Goal: Navigation & Orientation: Find specific page/section

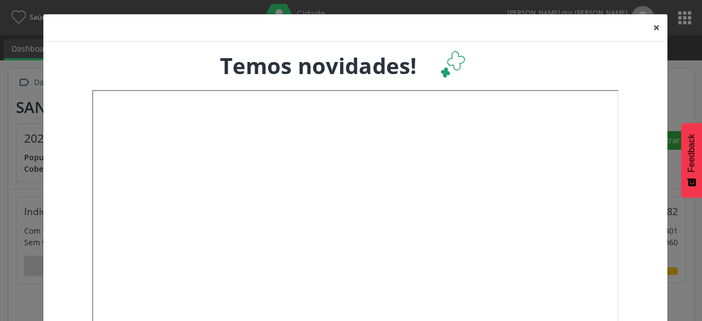
click at [653, 34] on button "×" at bounding box center [656, 27] width 22 height 27
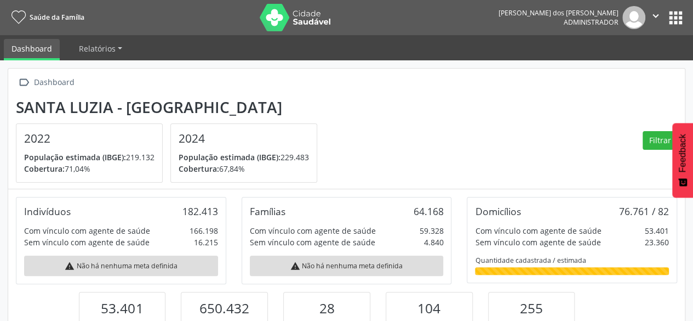
click at [671, 20] on button "apps" at bounding box center [676, 17] width 19 height 19
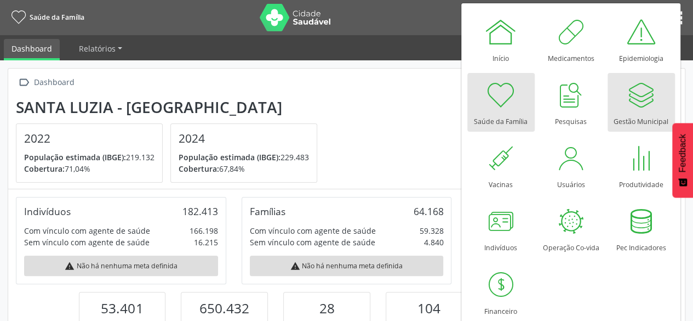
click at [637, 93] on div at bounding box center [641, 94] width 33 height 33
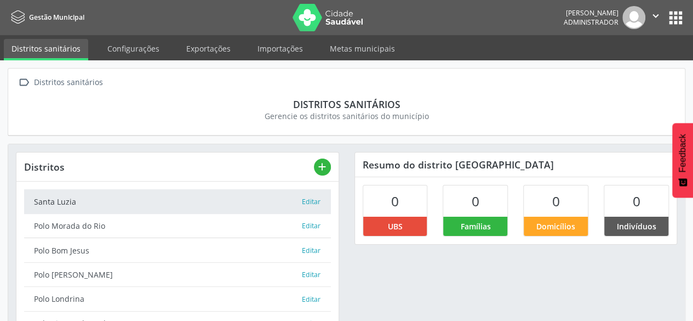
click at [668, 19] on button "apps" at bounding box center [676, 17] width 19 height 19
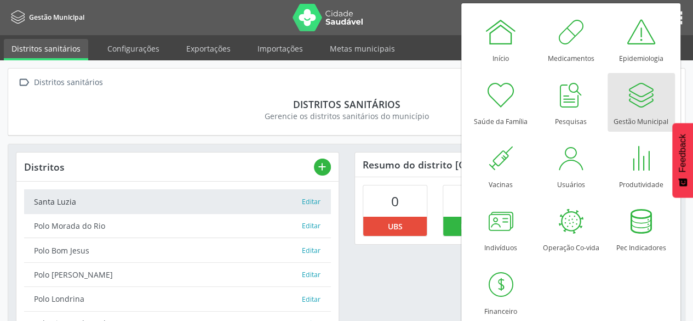
click at [631, 110] on div at bounding box center [641, 94] width 33 height 33
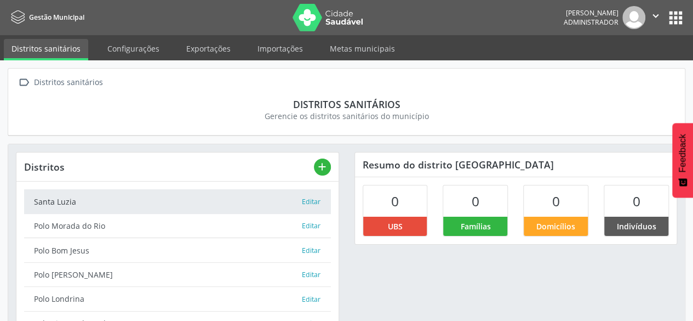
click at [680, 25] on button "apps" at bounding box center [676, 17] width 19 height 19
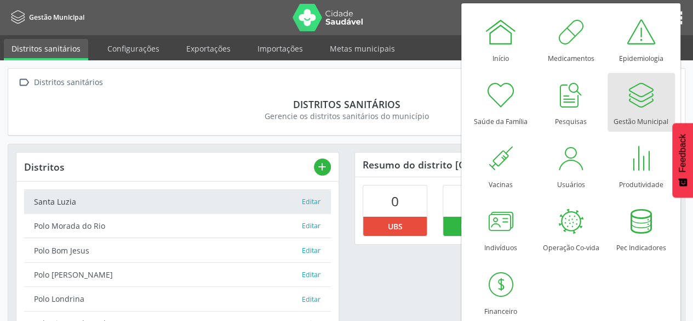
click at [638, 117] on div "Gestão Municipal" at bounding box center [641, 118] width 55 height 15
